Goal: Information Seeking & Learning: Learn about a topic

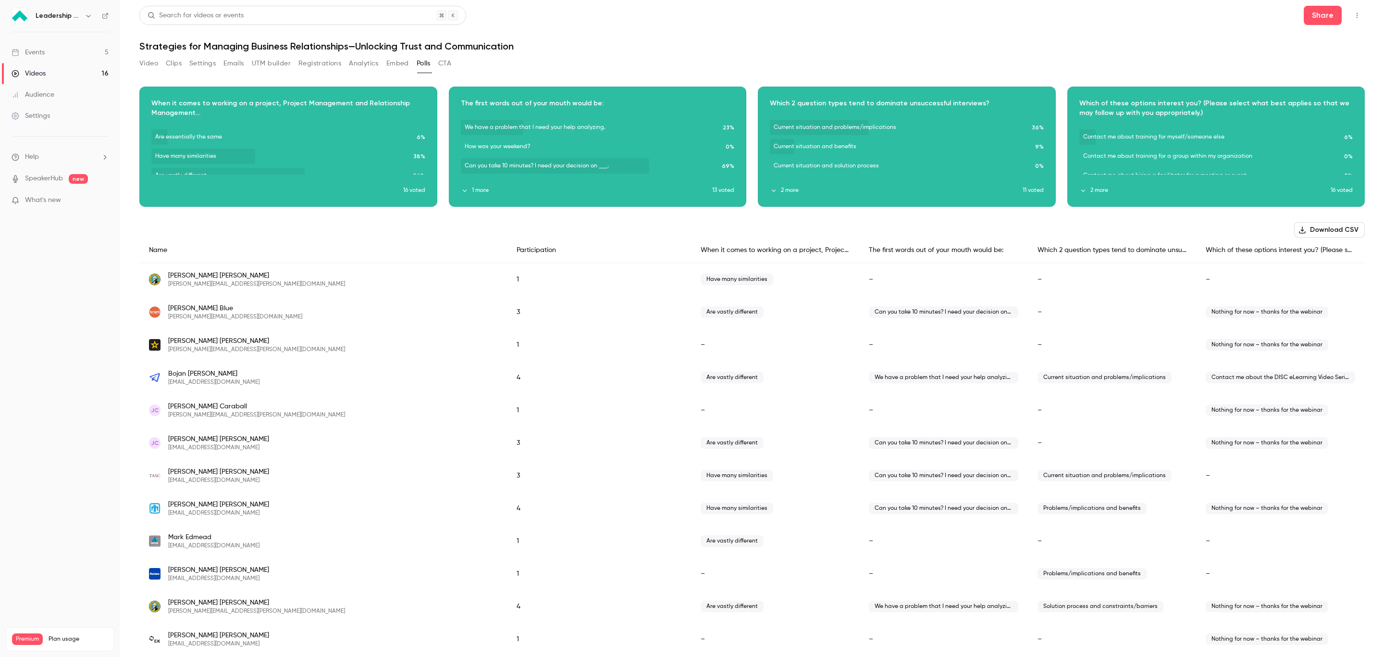
click at [50, 55] on link "Events 5" at bounding box center [60, 52] width 120 height 21
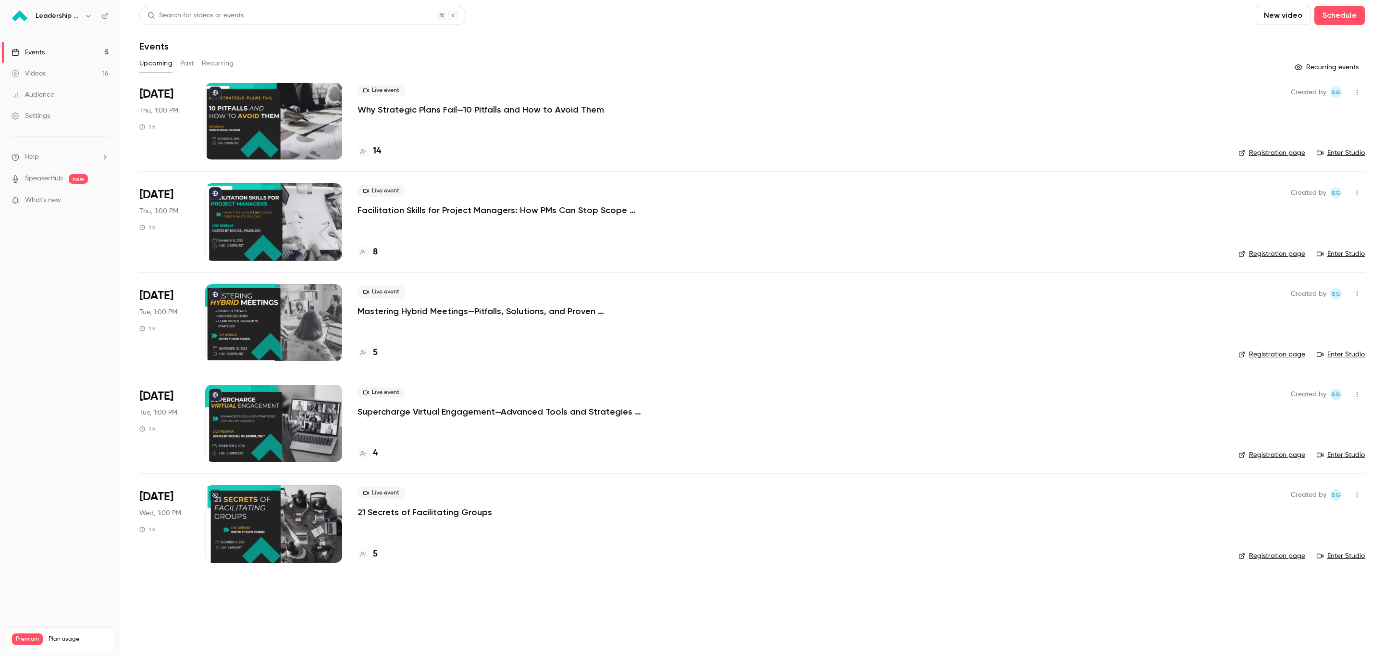
click at [191, 65] on button "Past" at bounding box center [187, 63] width 14 height 15
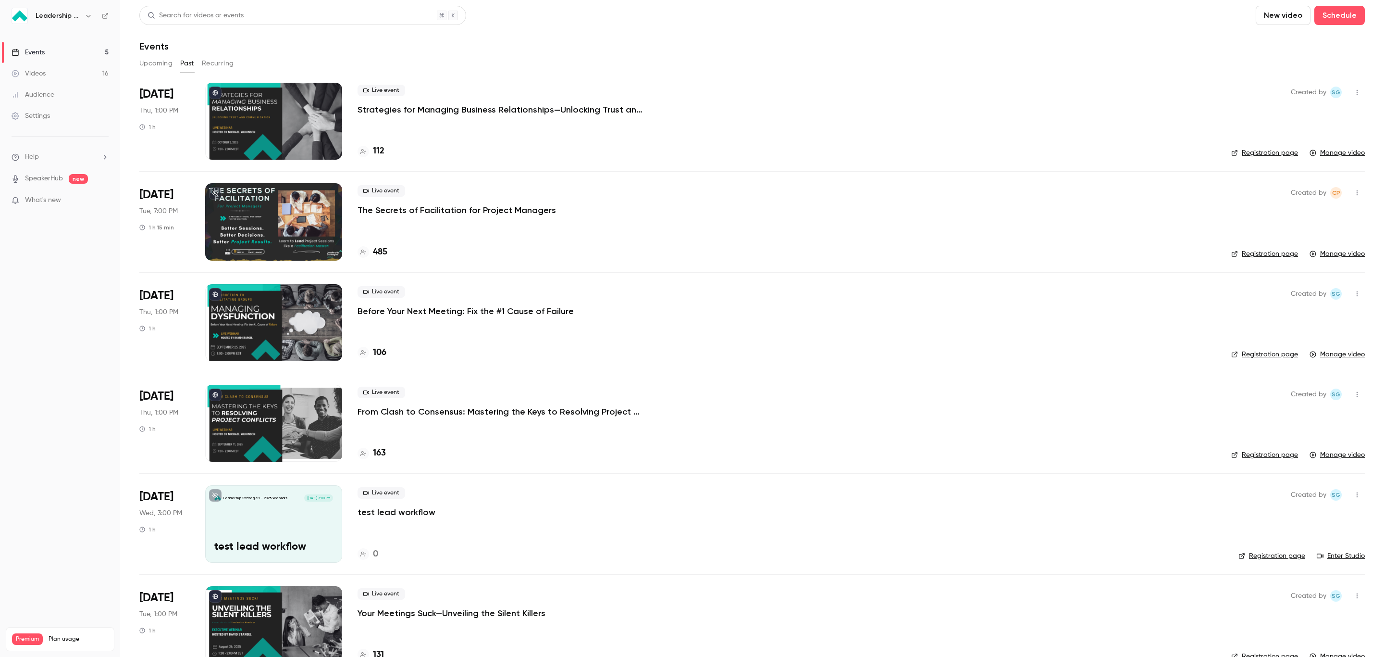
click at [499, 211] on p "The Secrets of Facilitation for Project Managers" at bounding box center [457, 210] width 199 height 12
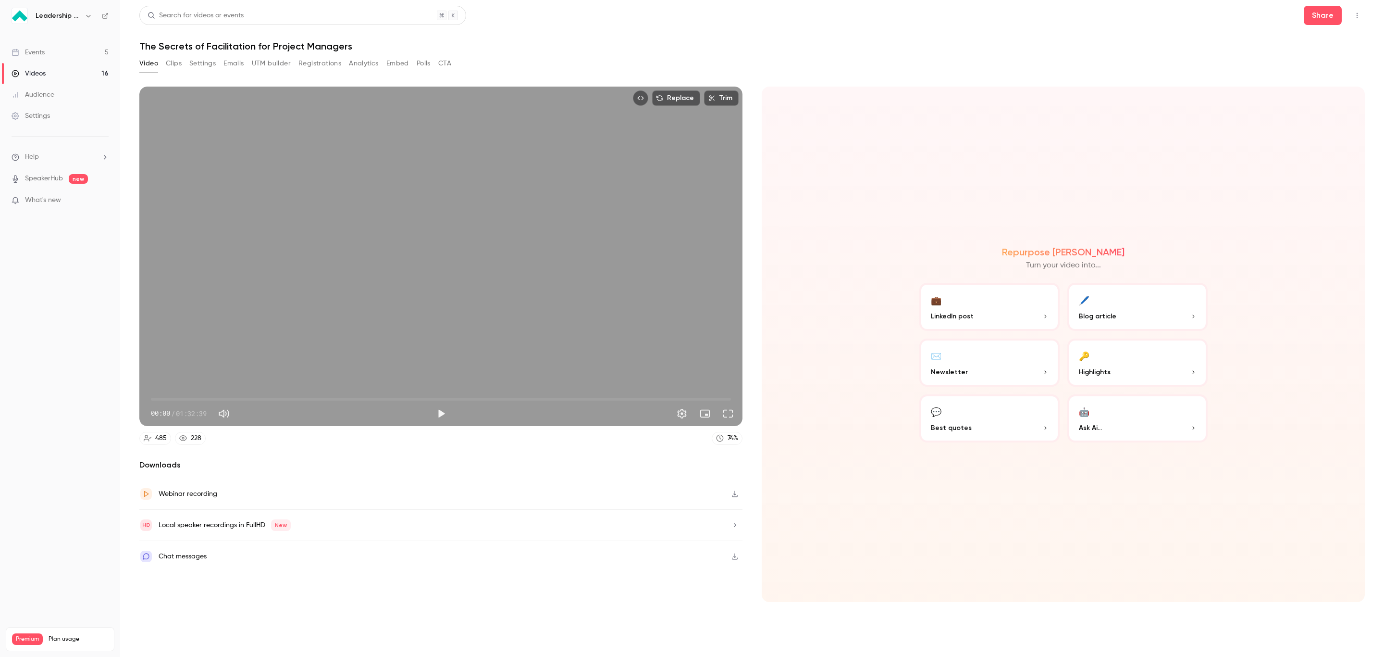
click at [423, 66] on button "Polls" at bounding box center [424, 63] width 14 height 15
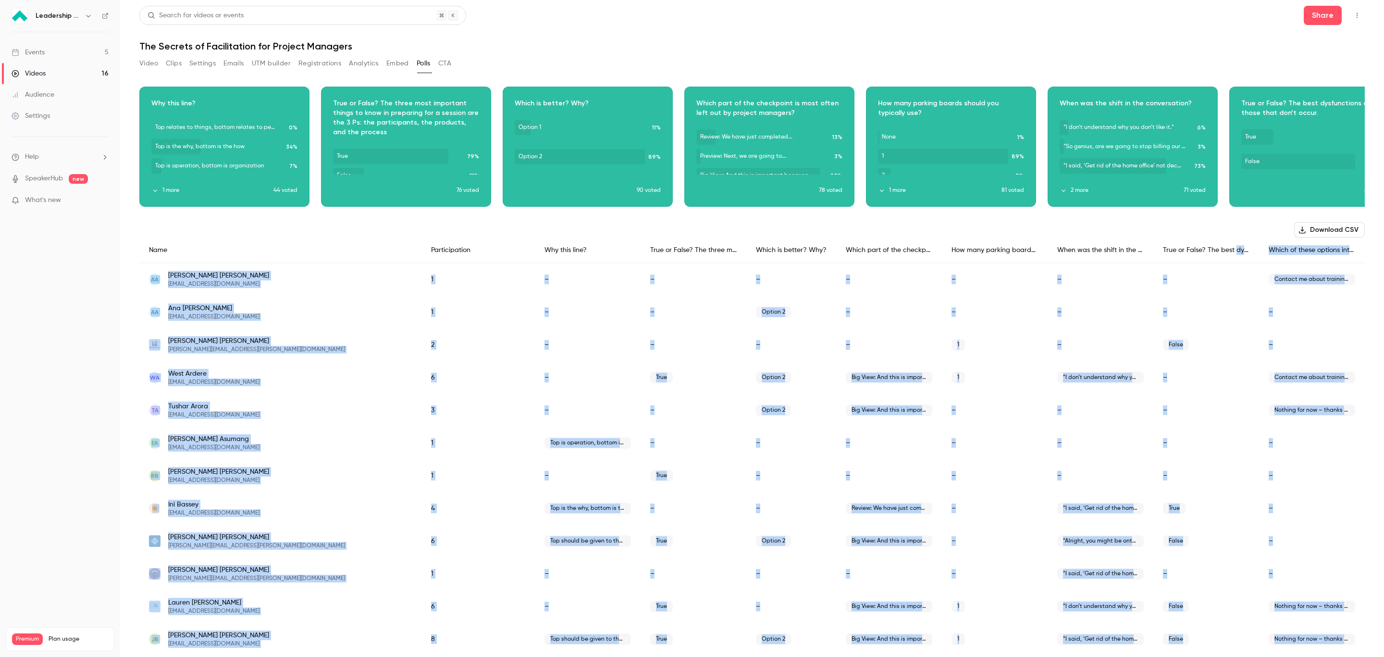
drag, startPoint x: 1225, startPoint y: 244, endPoint x: 1382, endPoint y: 244, distance: 156.7
click at [1382, 244] on main "Search for videos or events Share The Secrets of Facilitation for Project Manag…" at bounding box center [752, 328] width 1264 height 657
click at [1324, 252] on div "Which of these options interest you? (Please select what best applies so that w…" at bounding box center [1312, 249] width 106 height 25
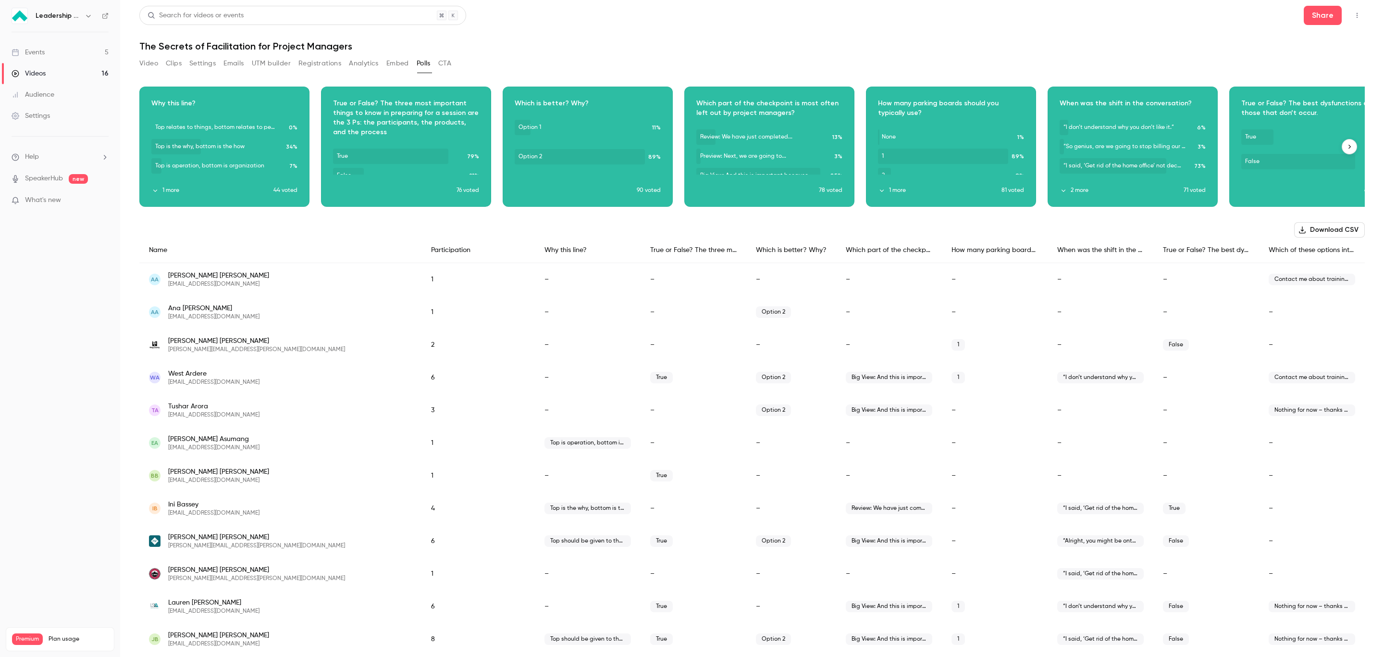
click at [1346, 147] on icon "button" at bounding box center [1349, 146] width 7 height 7
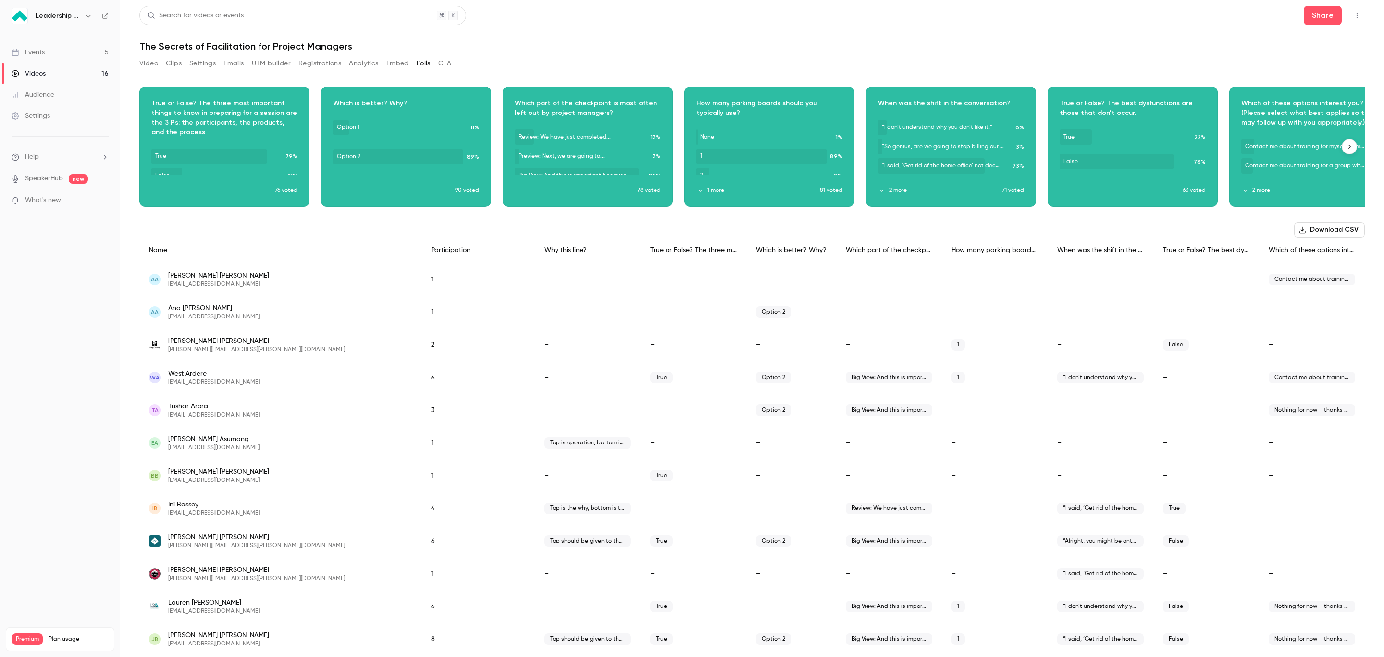
scroll to position [0, 182]
click at [1346, 147] on icon "button" at bounding box center [1349, 146] width 7 height 7
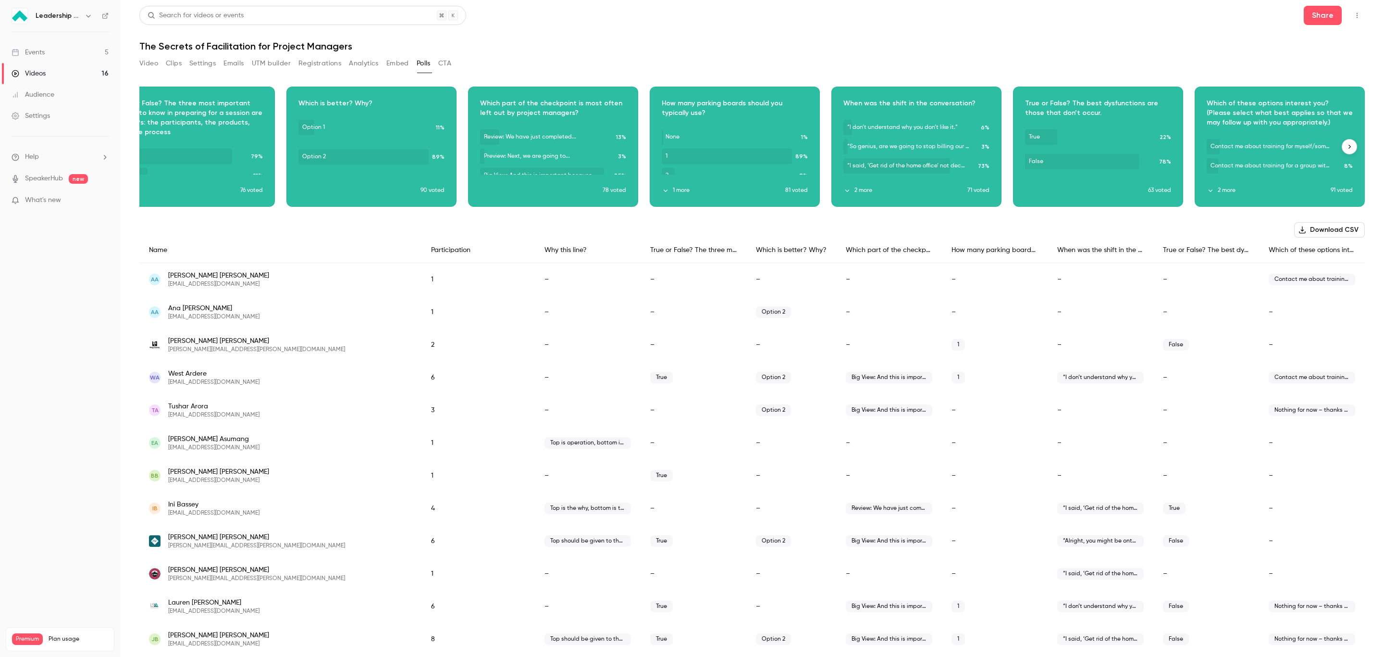
click at [1244, 112] on div "Download image" at bounding box center [1280, 146] width 169 height 119
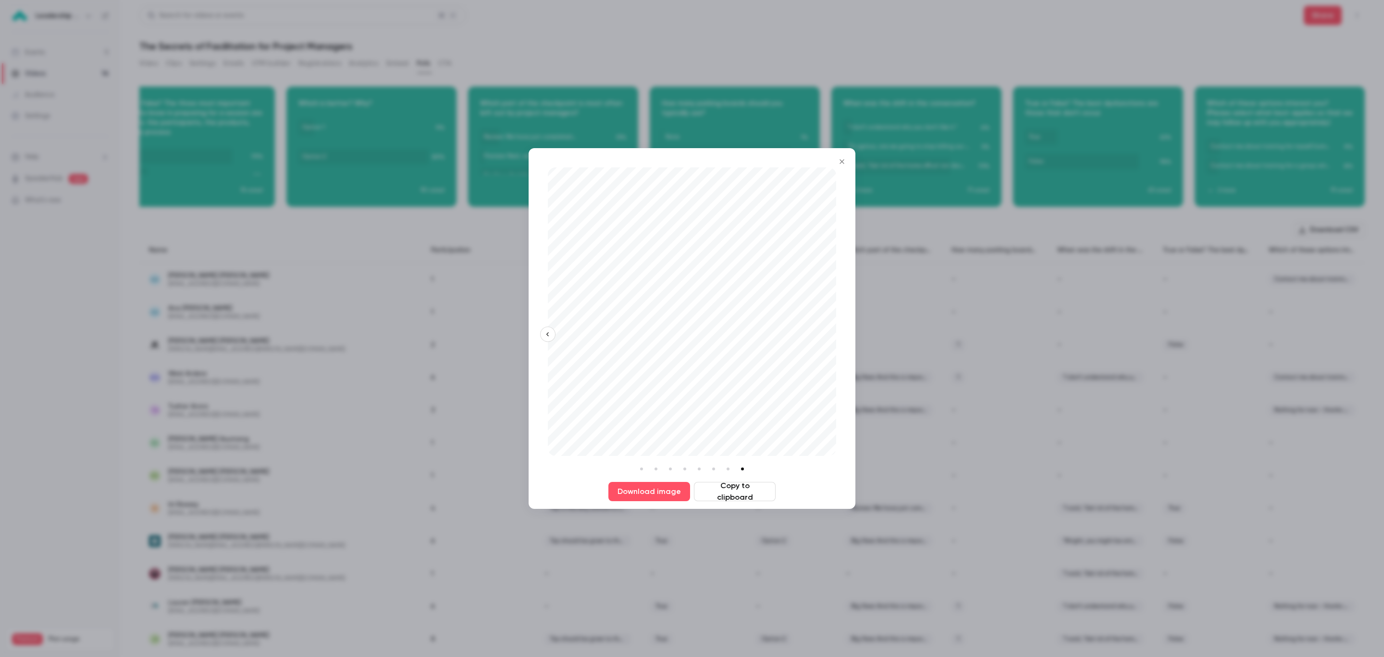
click at [835, 162] on button "Close" at bounding box center [842, 161] width 19 height 19
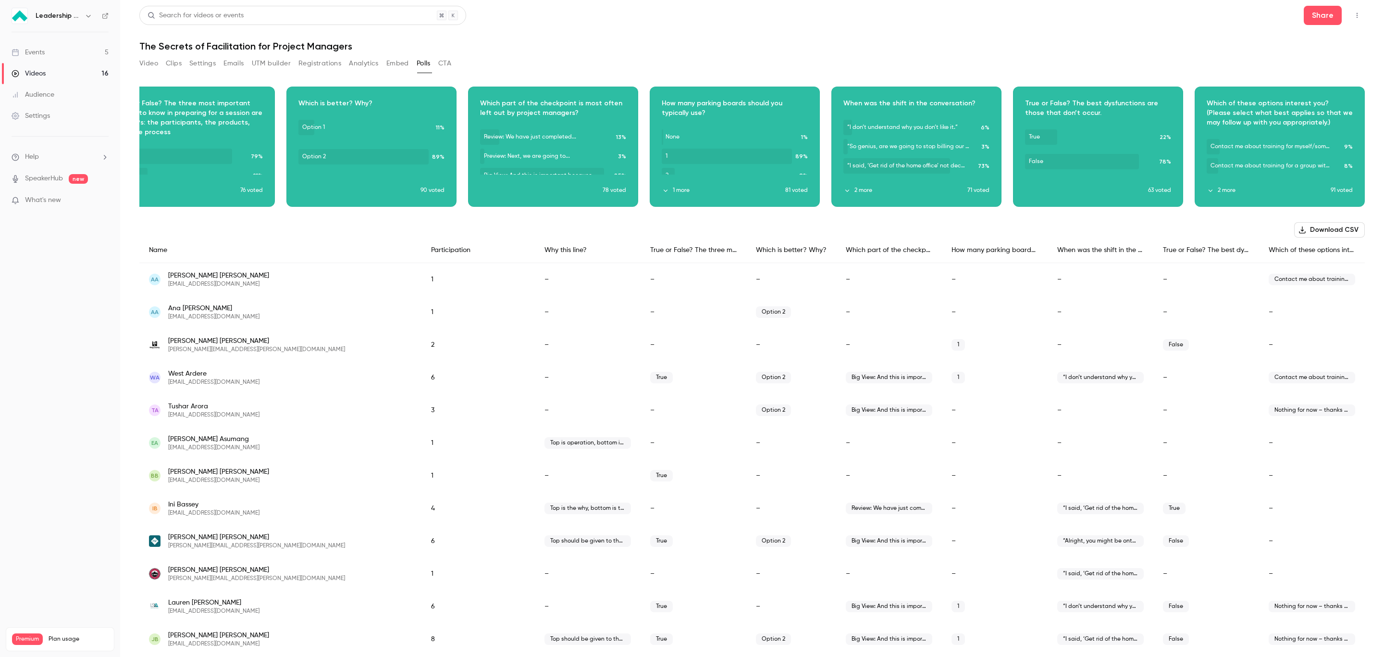
click at [235, 60] on button "Emails" at bounding box center [234, 63] width 20 height 15
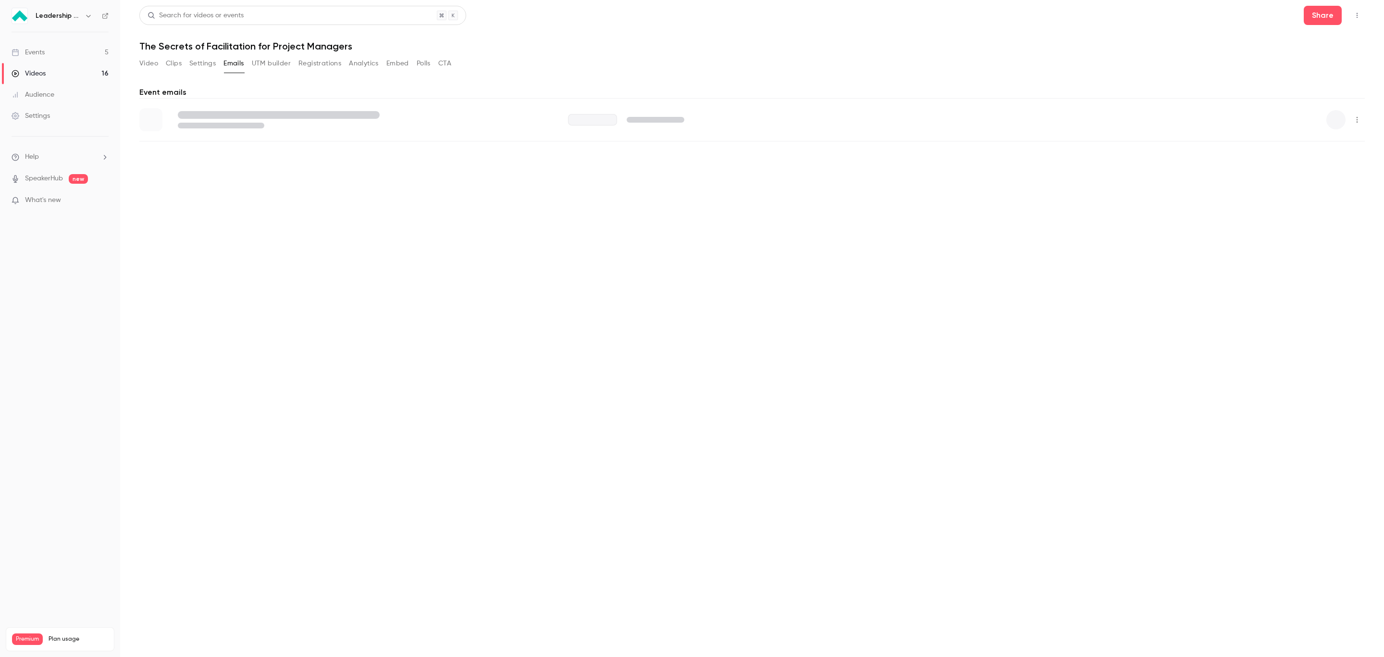
click at [144, 64] on button "Video" at bounding box center [148, 63] width 19 height 15
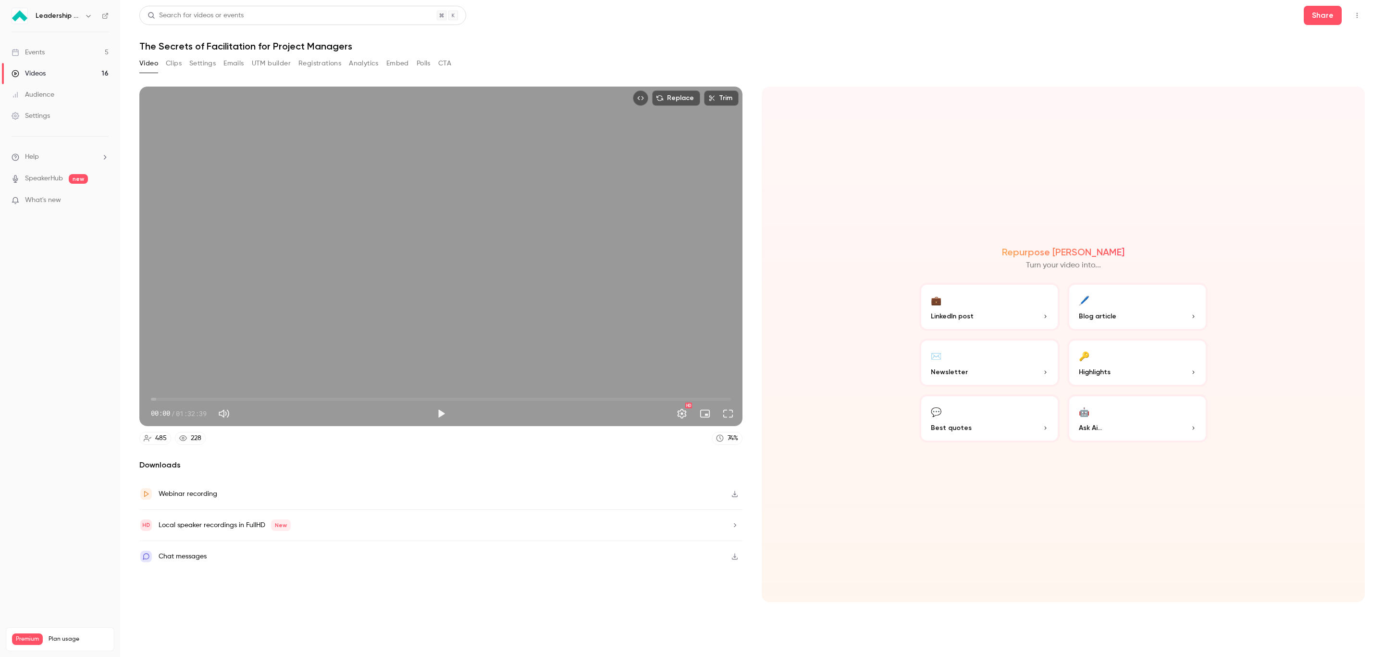
click at [211, 61] on button "Settings" at bounding box center [202, 63] width 26 height 15
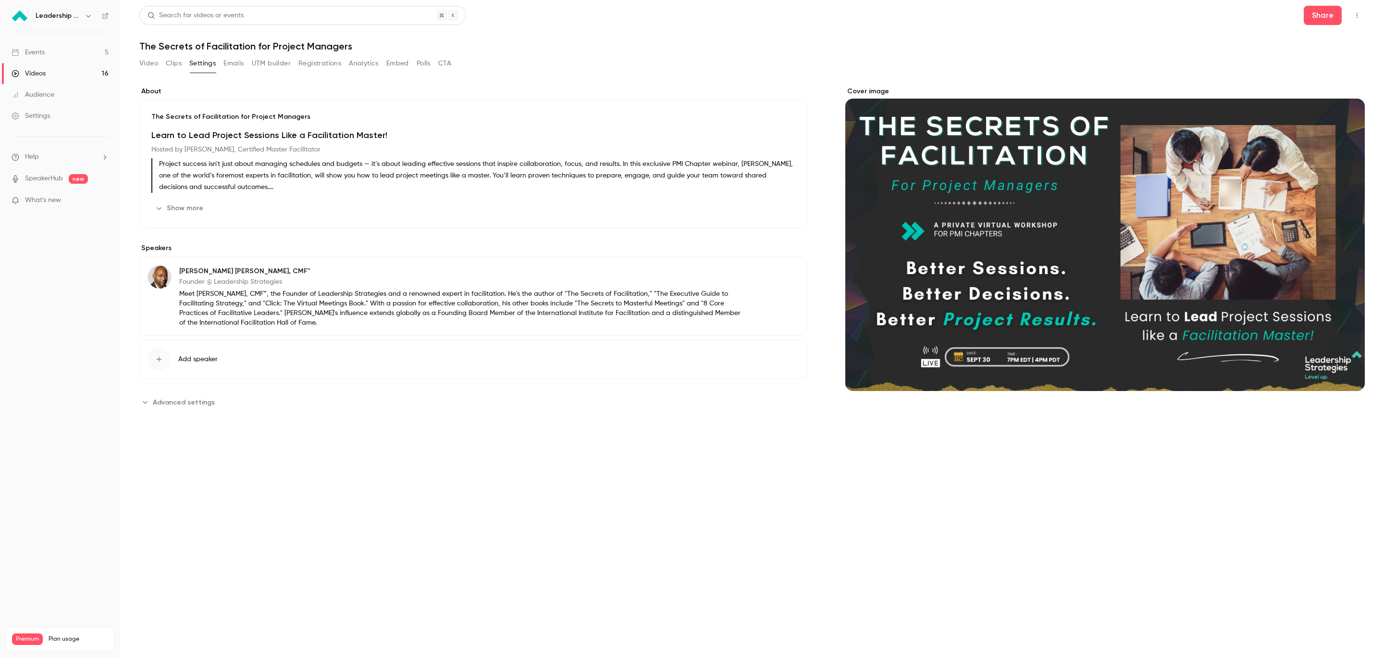
click at [362, 64] on button "Analytics" at bounding box center [364, 63] width 30 height 15
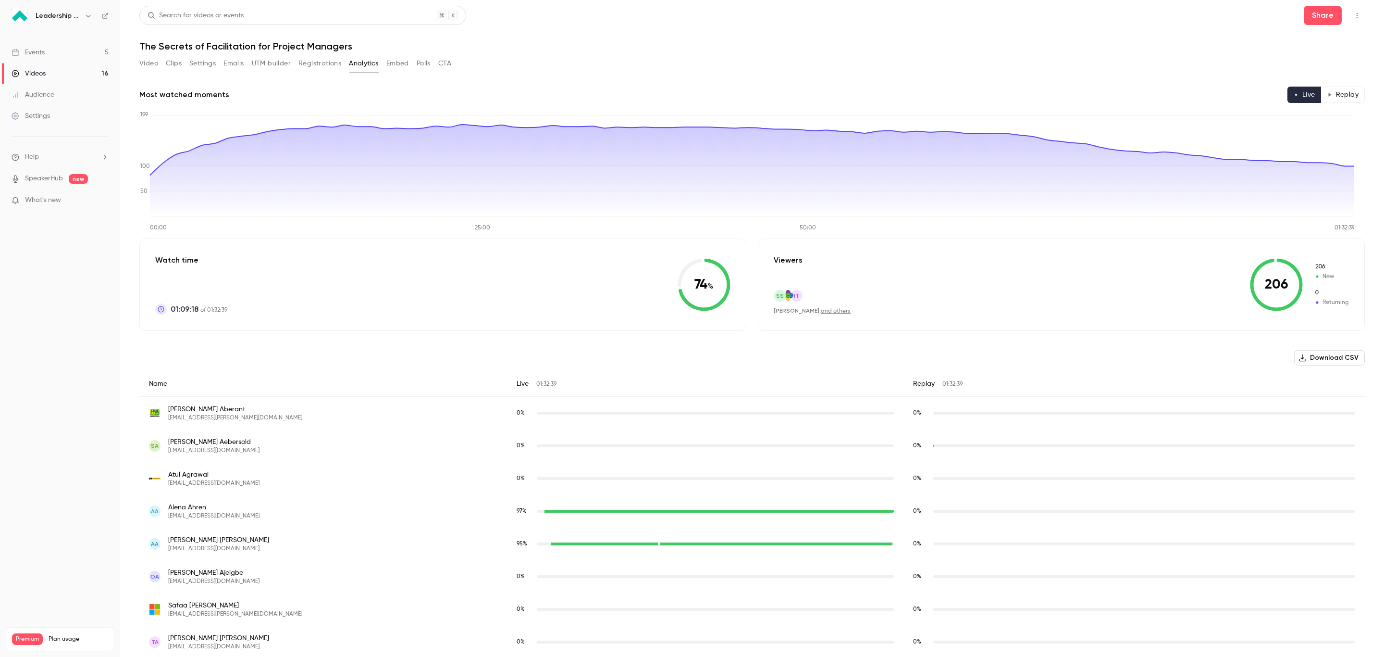
click at [60, 52] on link "Events 5" at bounding box center [60, 52] width 120 height 21
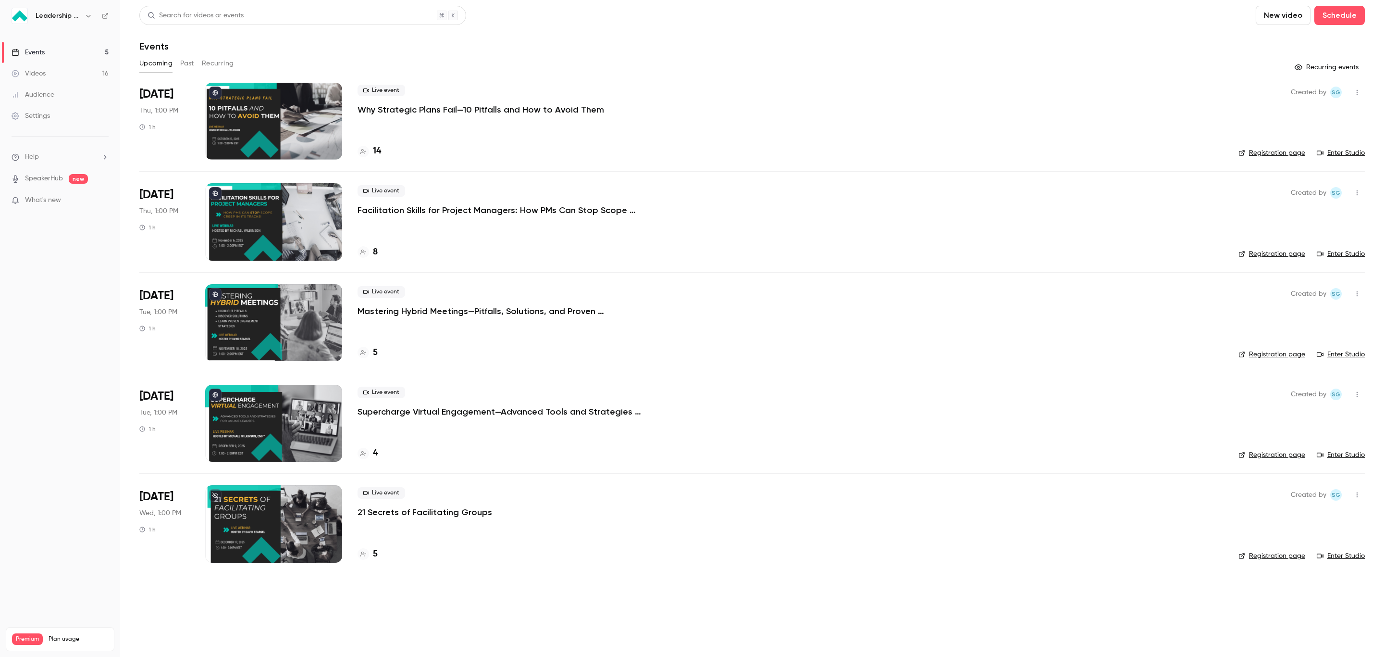
click at [182, 61] on button "Past" at bounding box center [187, 63] width 14 height 15
